Goal: Information Seeking & Learning: Find specific fact

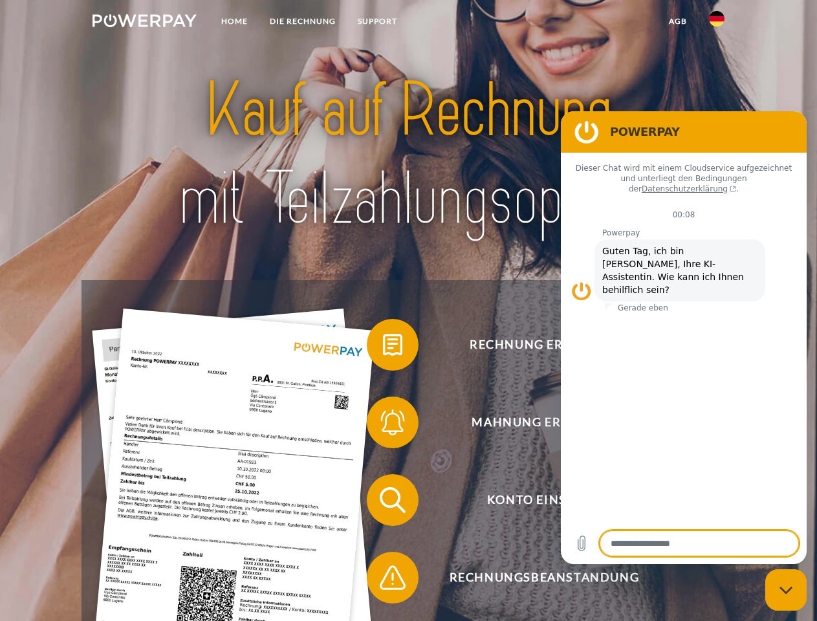
click at [144, 23] on img at bounding box center [144, 20] width 104 height 13
click at [716, 23] on img at bounding box center [717, 19] width 16 height 16
click at [677, 21] on link "agb" at bounding box center [678, 21] width 40 height 23
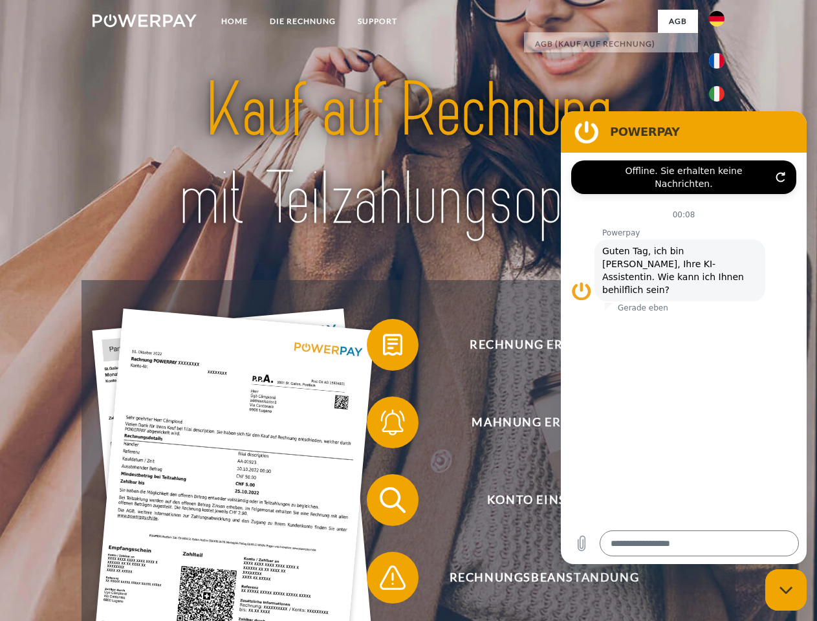
click at [383, 347] on span at bounding box center [373, 344] width 65 height 65
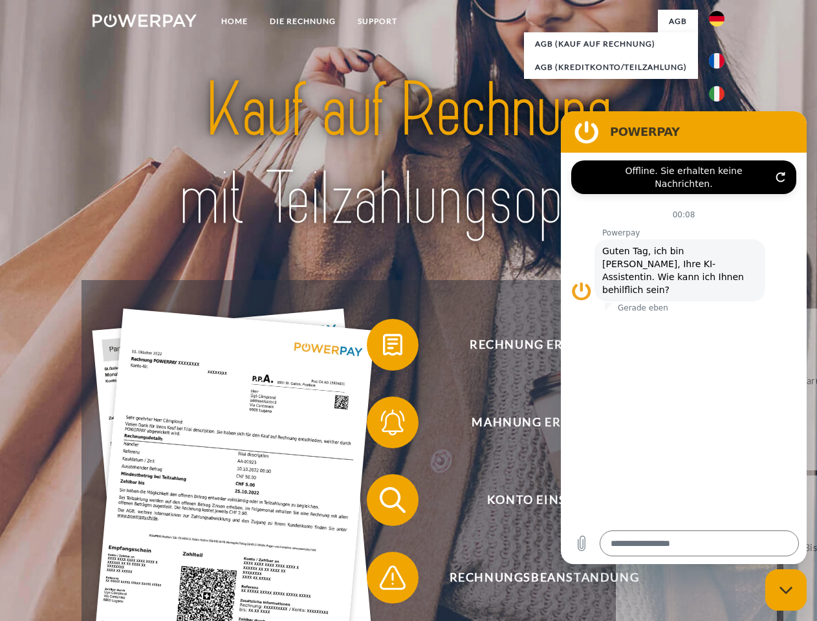
click at [383, 425] on span at bounding box center [373, 422] width 65 height 65
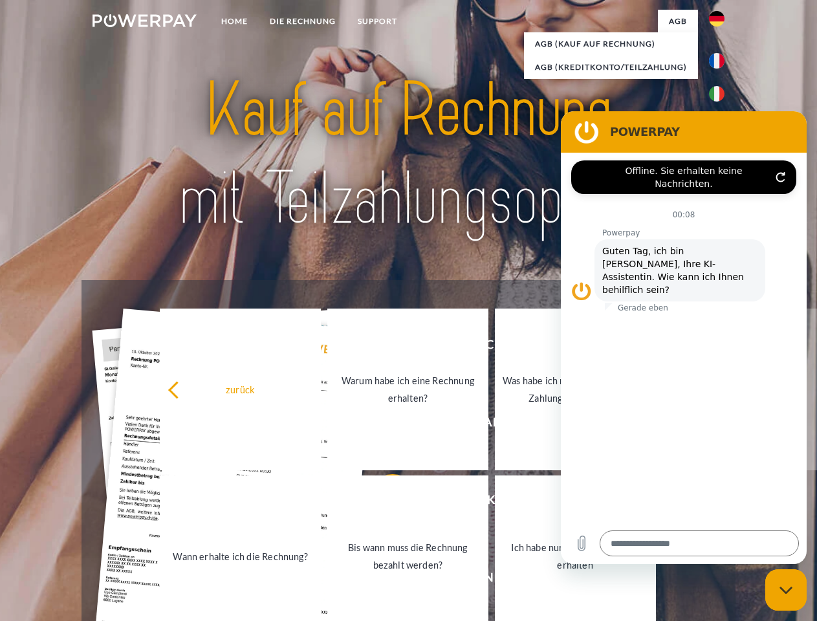
click at [383, 502] on link "Bis wann muss die Rechnung bezahlt werden?" at bounding box center [407, 556] width 161 height 162
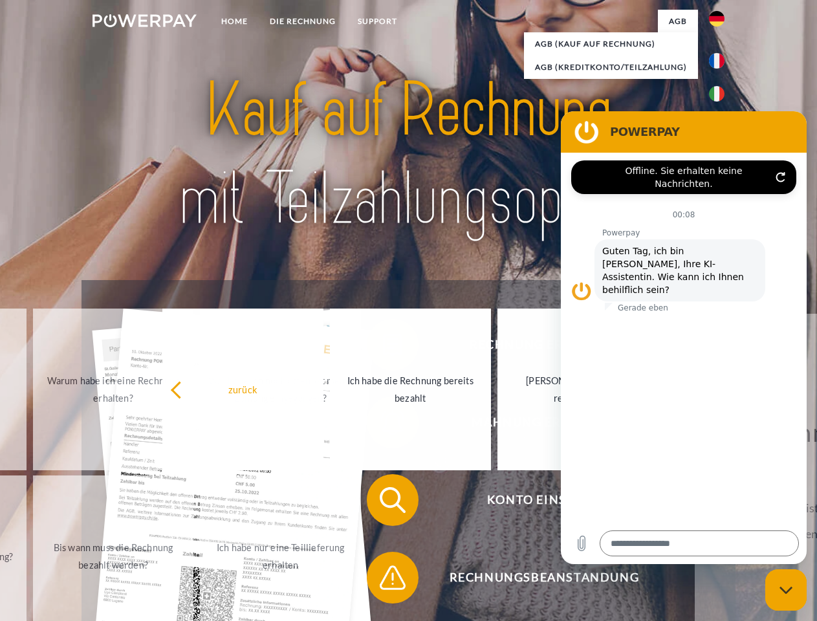
click at [383, 580] on span at bounding box center [373, 577] width 65 height 65
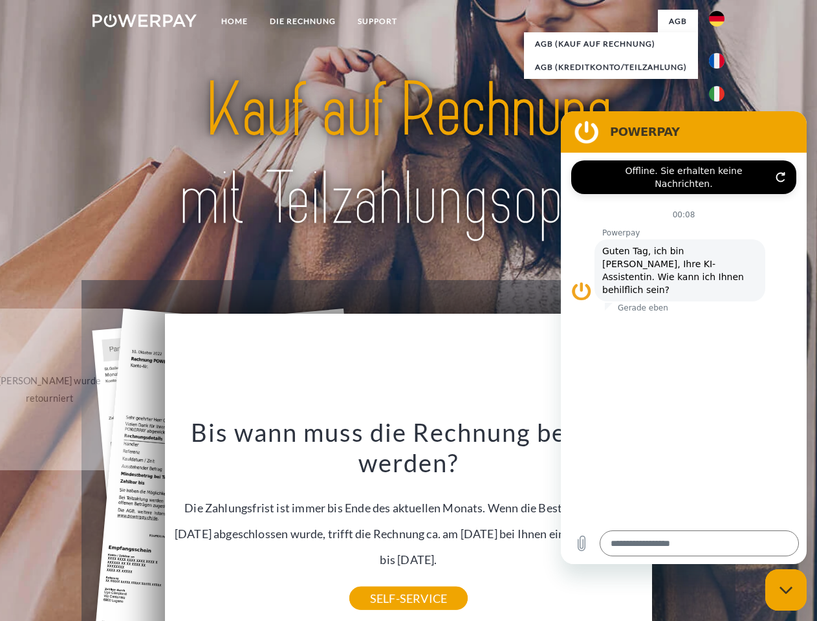
click at [786, 590] on icon "Messaging-Fenster schließen" at bounding box center [786, 590] width 14 height 8
type textarea "*"
